Goal: Task Accomplishment & Management: Use online tool/utility

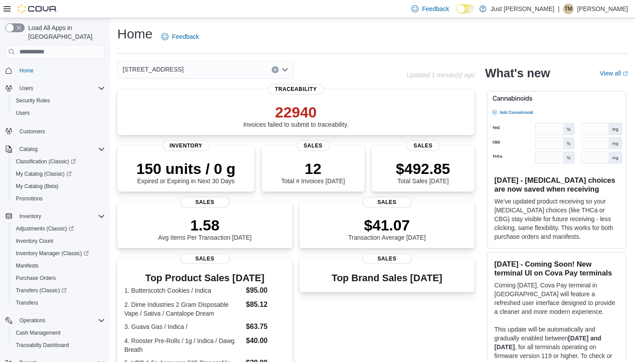
click at [287, 68] on icon "Open list of options" at bounding box center [285, 69] width 7 height 7
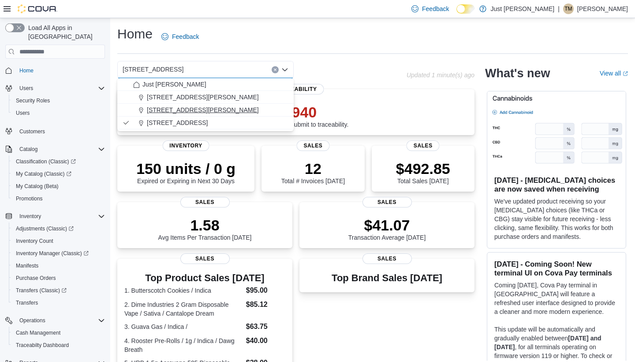
click at [209, 109] on span "2400 Juan Tabo Boulevard" at bounding box center [203, 109] width 112 height 9
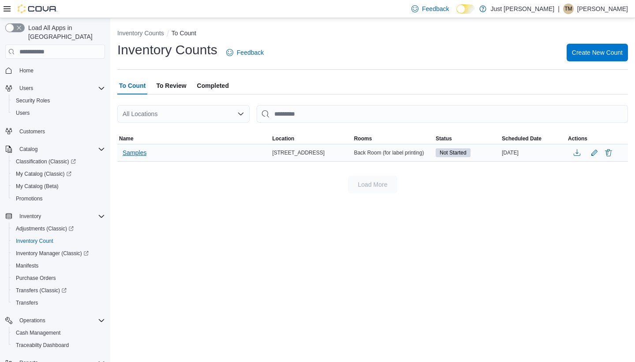
click at [138, 152] on span "Samples" at bounding box center [135, 152] width 24 height 9
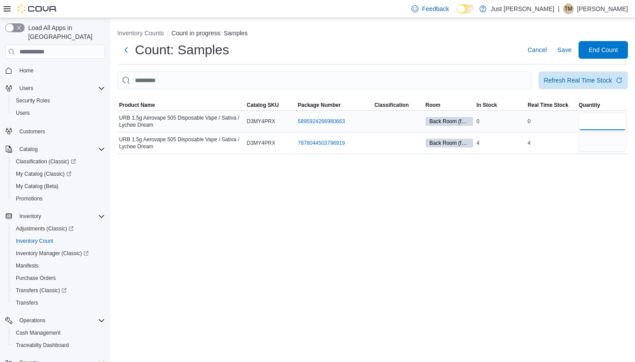
click at [600, 123] on input "number" at bounding box center [603, 122] width 48 height 18
type input "*"
click at [609, 48] on span "End Count" at bounding box center [603, 49] width 29 height 9
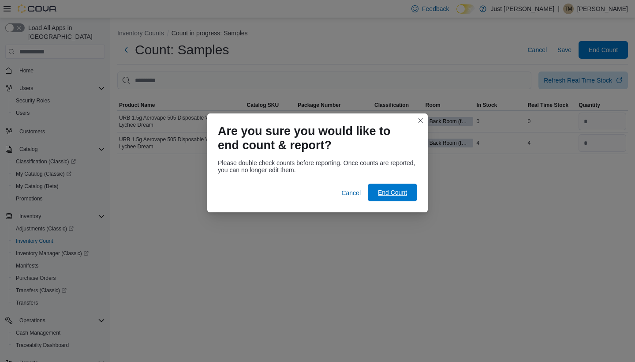
click at [398, 194] on span "End Count" at bounding box center [392, 192] width 29 height 9
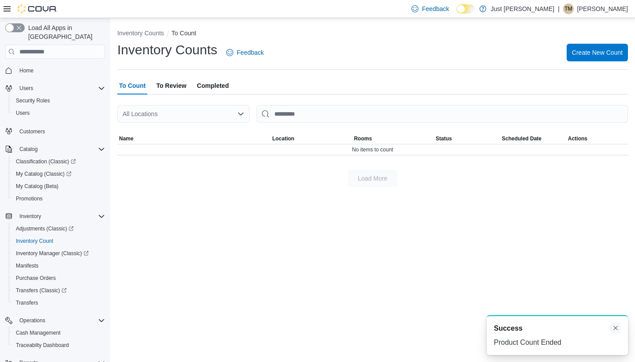
click at [614, 331] on button "Dismiss toast" at bounding box center [616, 328] width 11 height 11
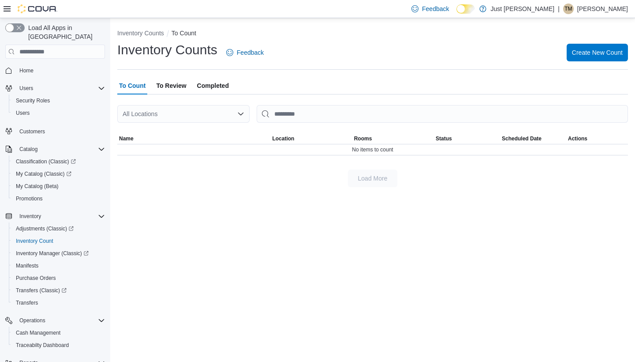
click at [176, 85] on span "To Review" at bounding box center [171, 86] width 30 height 18
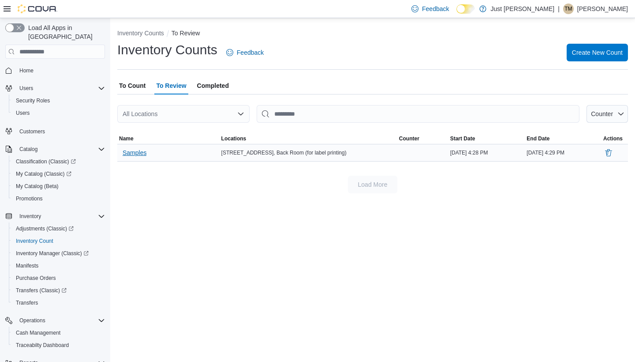
click at [146, 151] on span "Samples" at bounding box center [135, 152] width 24 height 9
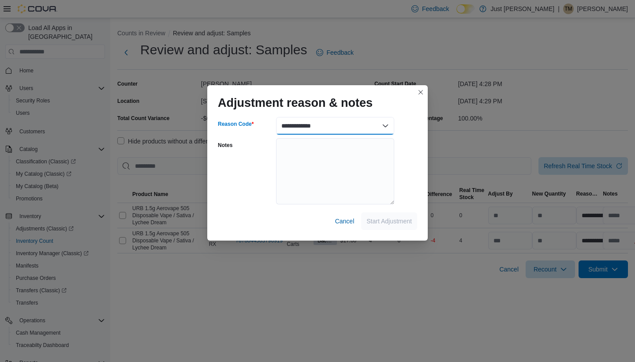
select select "**********"
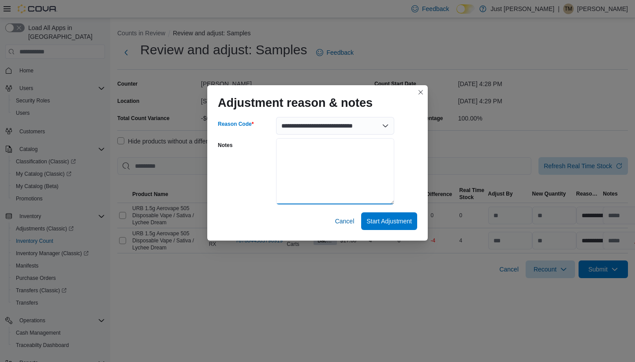
click at [327, 153] on textarea "Notes" at bounding box center [335, 171] width 118 height 66
type textarea "*******"
click at [397, 224] on span "Start Adjustment" at bounding box center [389, 220] width 45 height 9
select select "**********"
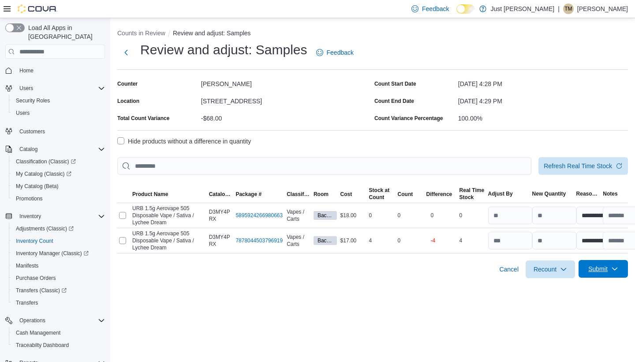
click at [595, 267] on span "Submit" at bounding box center [598, 268] width 19 height 9
click at [586, 289] on span "Submit Adjustments" at bounding box center [576, 290] width 55 height 9
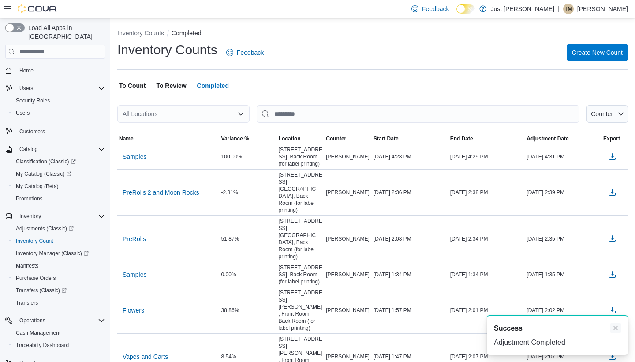
click at [616, 328] on button "Dismiss toast" at bounding box center [616, 328] width 11 height 11
